Goal: Find specific page/section: Find specific page/section

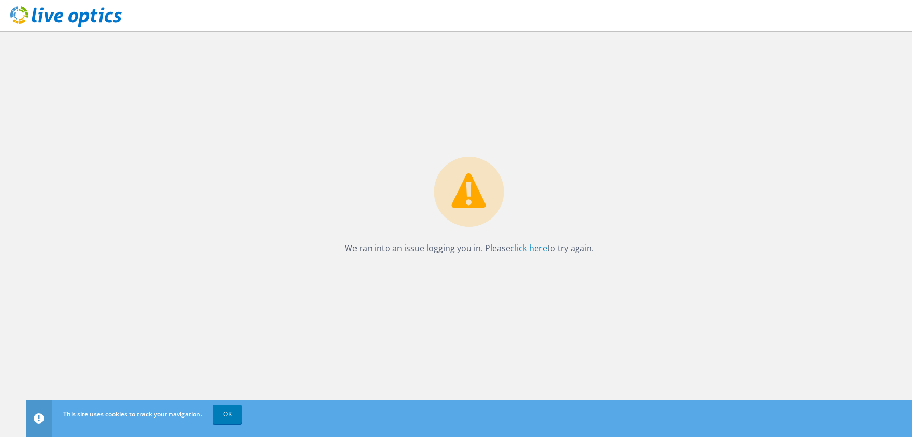
click at [528, 246] on link "click here" at bounding box center [529, 247] width 37 height 11
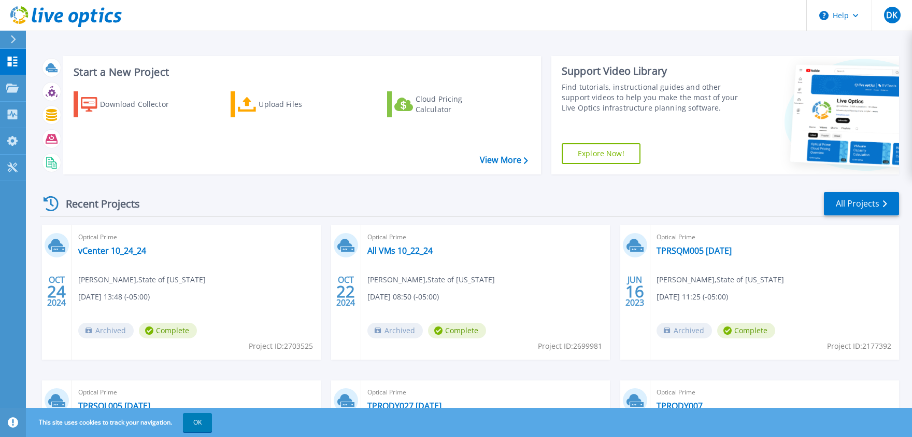
click at [16, 39] on icon at bounding box center [13, 39] width 6 height 8
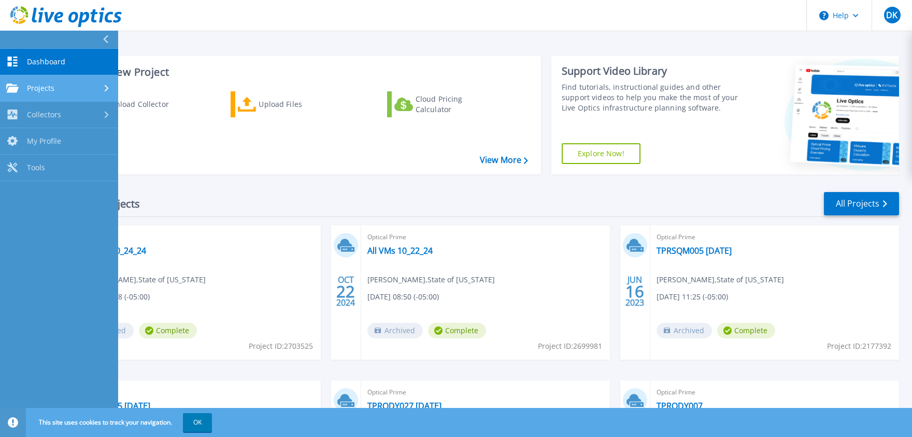
click at [58, 78] on link "Projects Projects" at bounding box center [59, 88] width 118 height 26
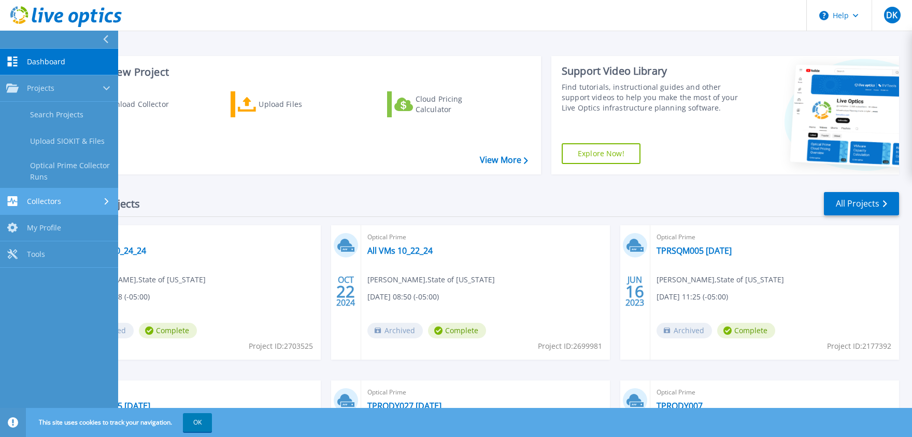
scroll to position [57, 0]
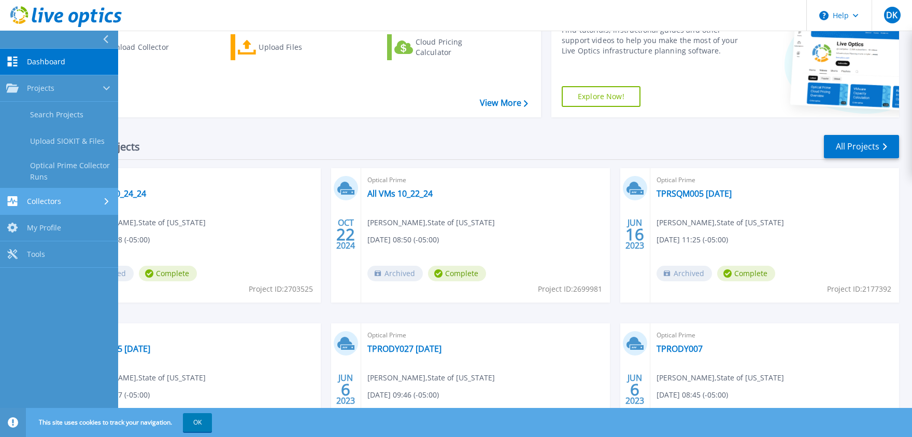
click at [61, 198] on div "Collectors" at bounding box center [59, 201] width 106 height 10
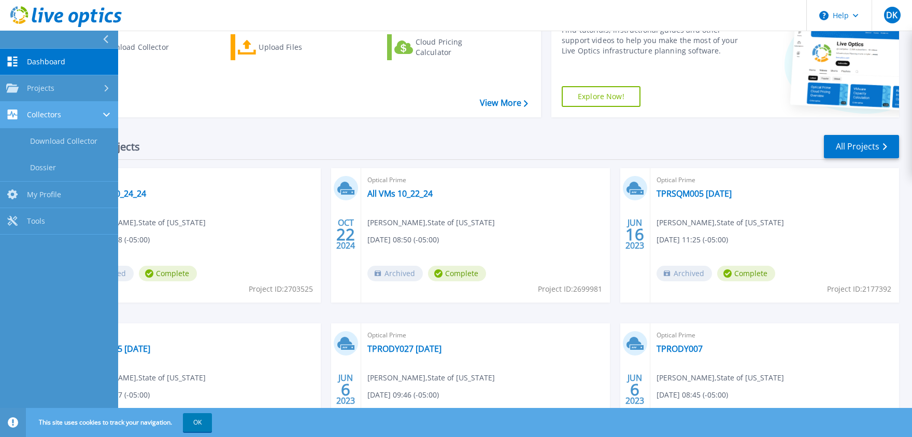
click at [58, 115] on span "Collectors" at bounding box center [44, 114] width 34 height 9
click at [48, 59] on span "Dashboard" at bounding box center [46, 61] width 38 height 9
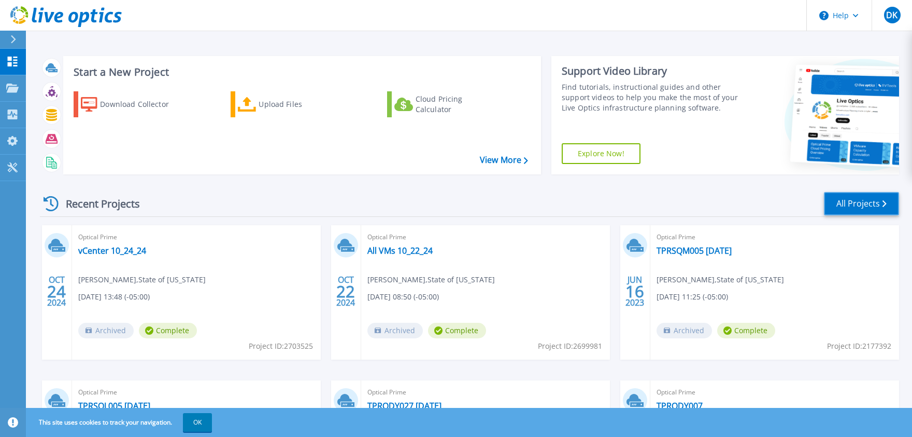
click at [861, 212] on link "All Projects" at bounding box center [861, 203] width 75 height 23
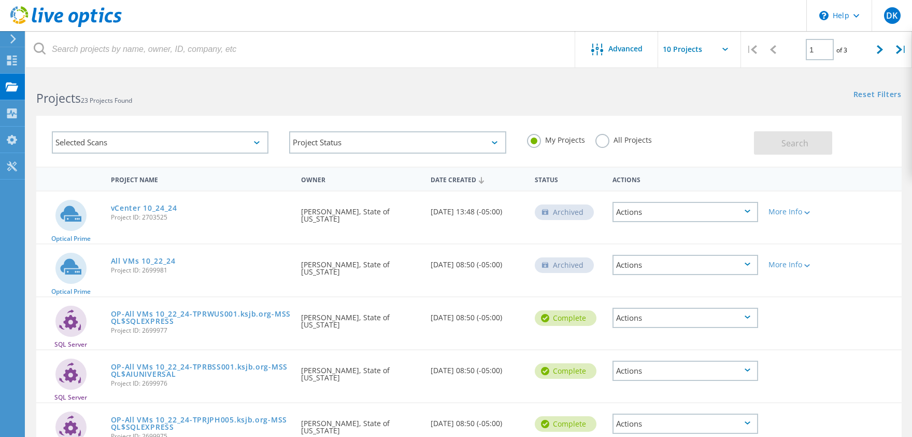
scroll to position [57, 0]
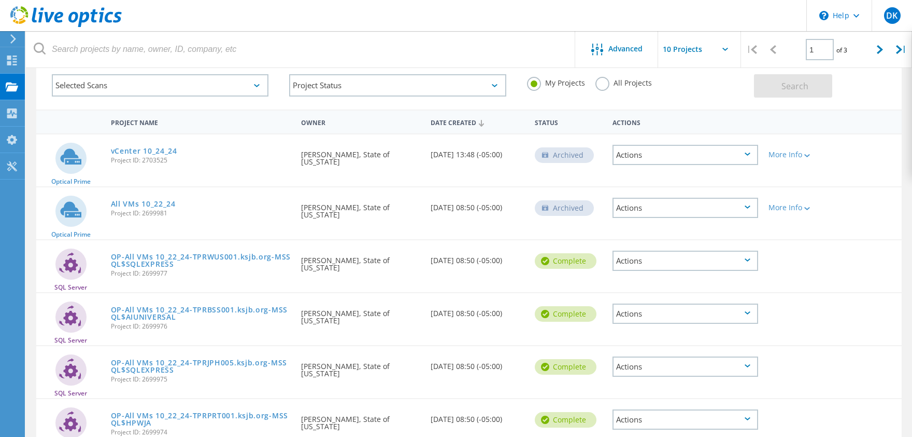
click at [599, 77] on label "All Projects" at bounding box center [624, 82] width 57 height 10
click at [0, 0] on input "All Projects" at bounding box center [0, 0] width 0 height 0
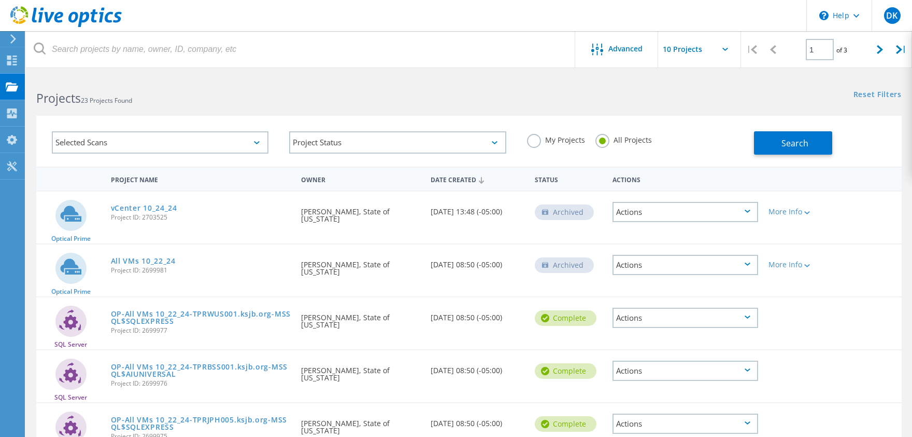
click at [725, 47] on input "text" at bounding box center [710, 49] width 104 height 36
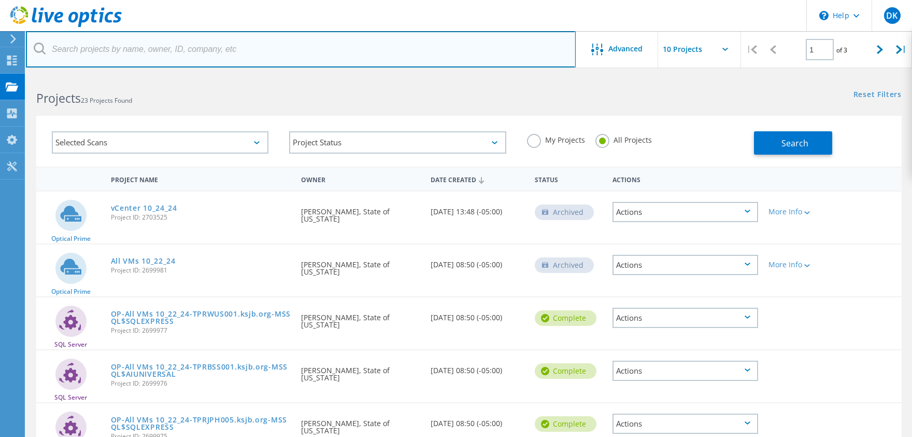
click at [437, 65] on input "text" at bounding box center [301, 49] width 550 height 36
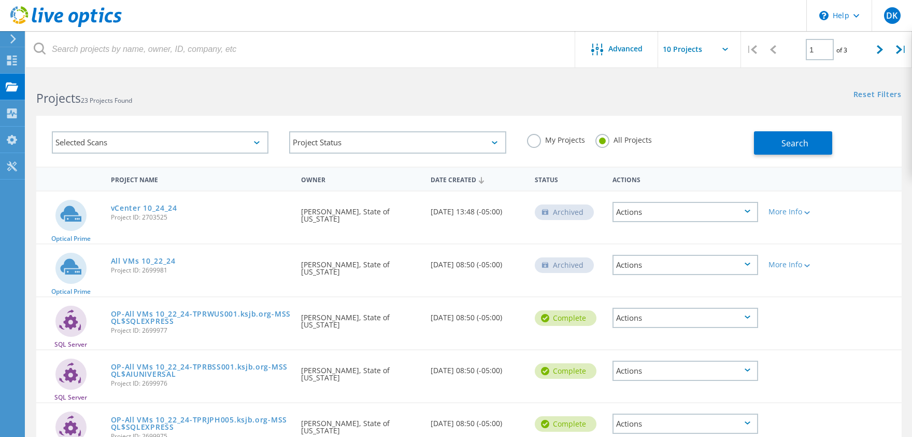
click at [367, 104] on h2 "Projects 23 Projects Found" at bounding box center [247, 98] width 423 height 17
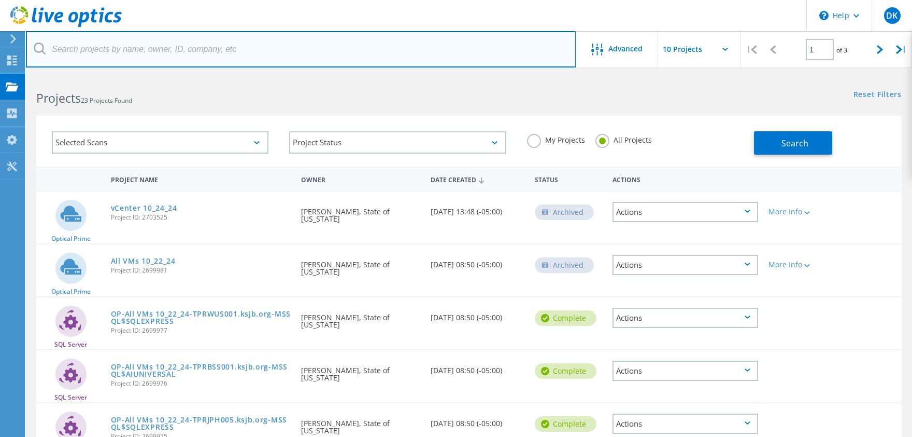
click at [198, 50] on input "text" at bounding box center [301, 49] width 550 height 36
paste input "Jeff St John"
type input "Jeff St John"
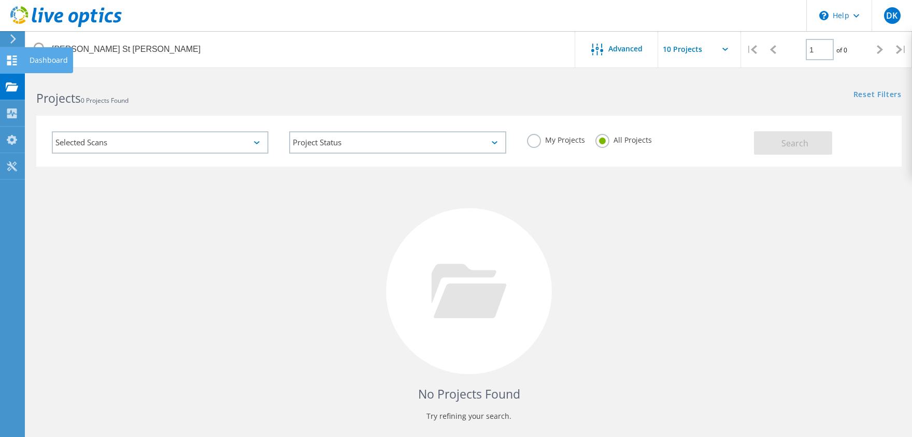
click at [9, 60] on icon at bounding box center [12, 60] width 12 height 10
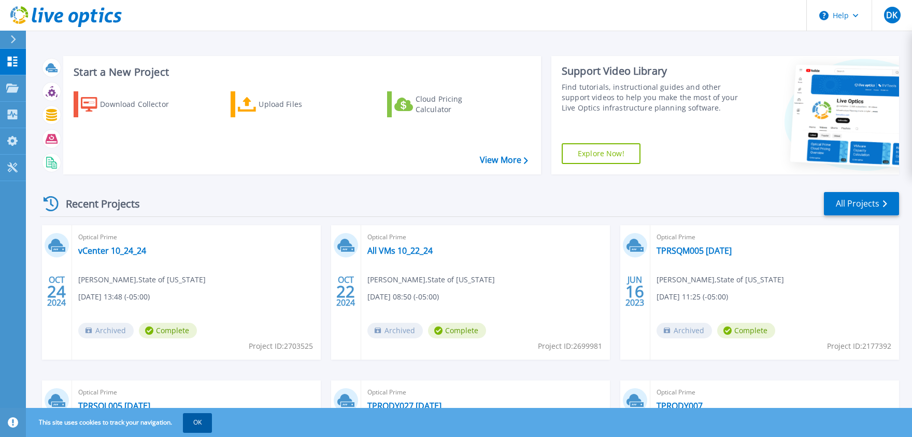
click at [196, 420] on button "OK" at bounding box center [197, 422] width 29 height 19
